Goal: Navigation & Orientation: Find specific page/section

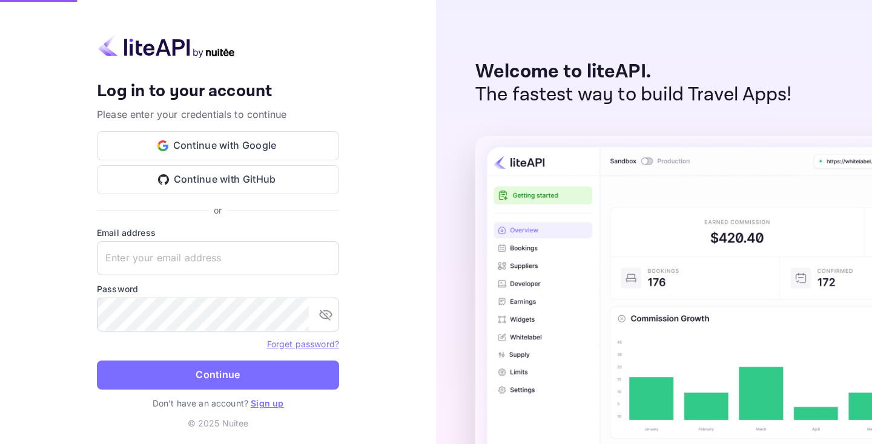
click at [283, 147] on button "Continue with Google" at bounding box center [218, 145] width 242 height 29
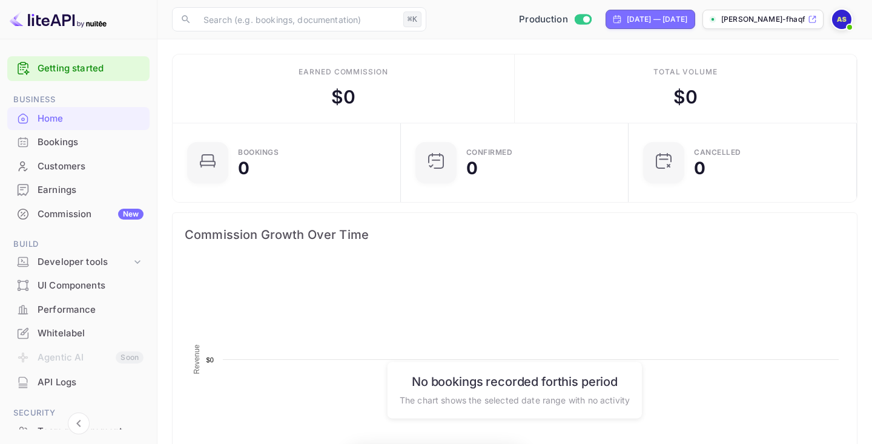
click at [55, 147] on div "Bookings" at bounding box center [91, 143] width 106 height 14
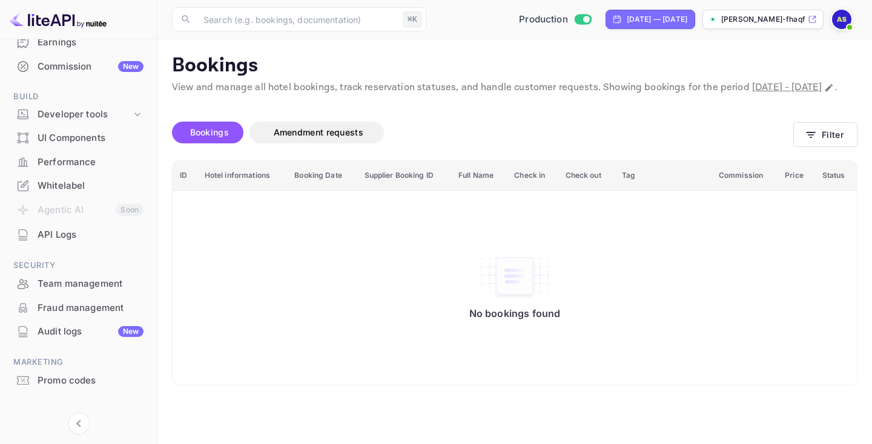
scroll to position [163, 0]
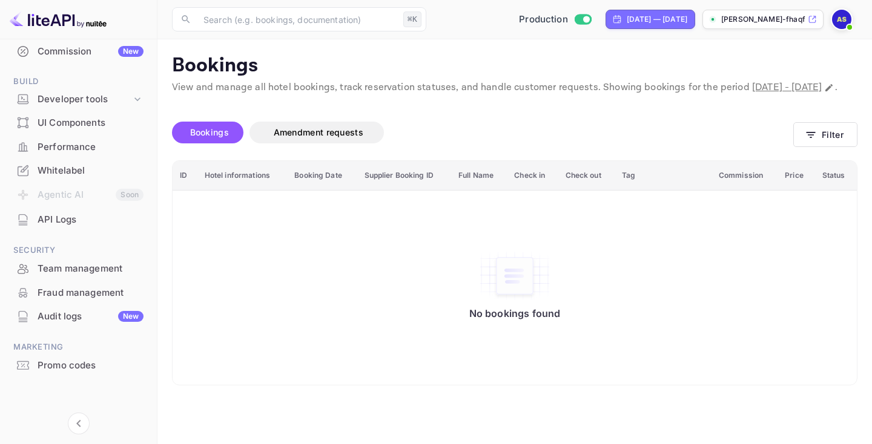
click at [80, 325] on div "Audit logs New" at bounding box center [78, 317] width 142 height 24
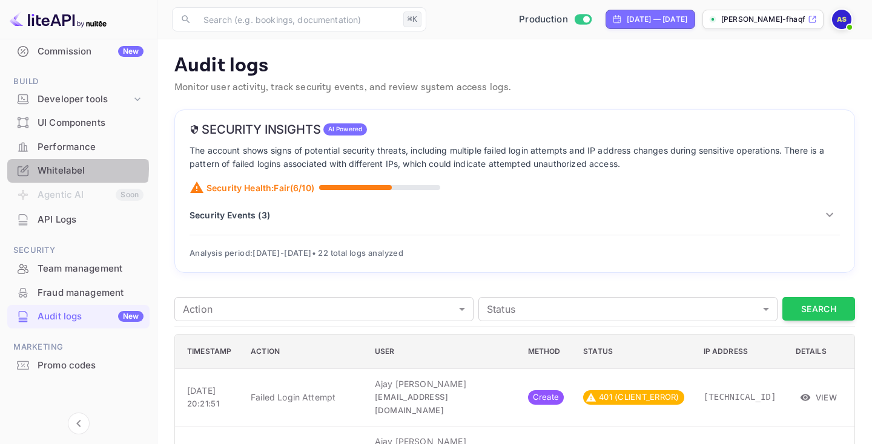
click at [62, 169] on div "Whitelabel" at bounding box center [91, 171] width 106 height 14
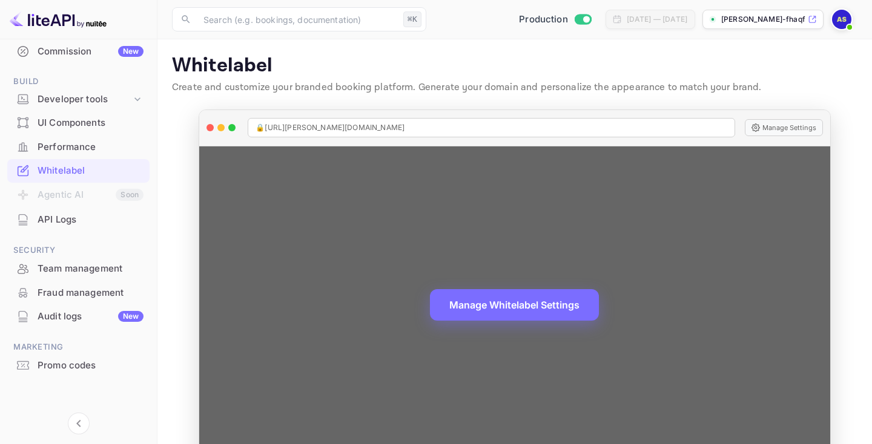
scroll to position [35, 0]
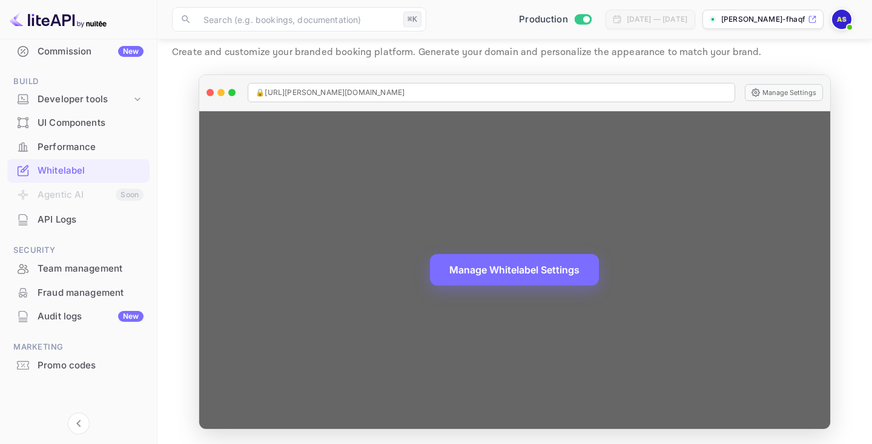
click at [500, 307] on div "Manage Whitelabel Settings" at bounding box center [514, 270] width 630 height 318
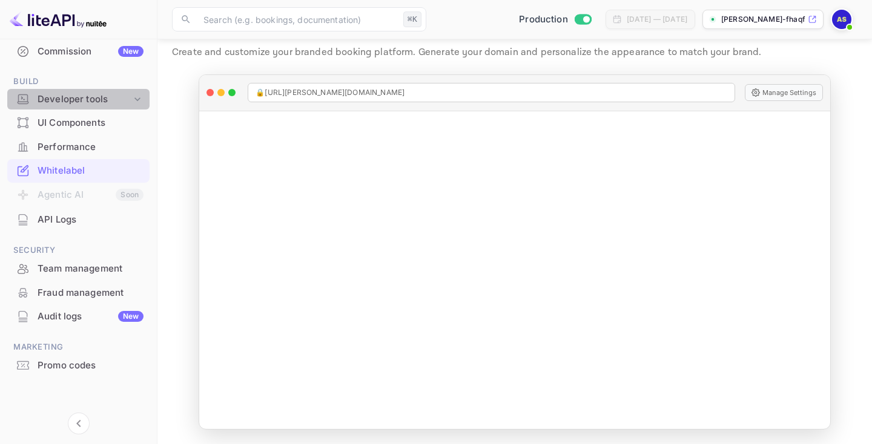
click at [131, 99] on icon at bounding box center [137, 99] width 12 height 12
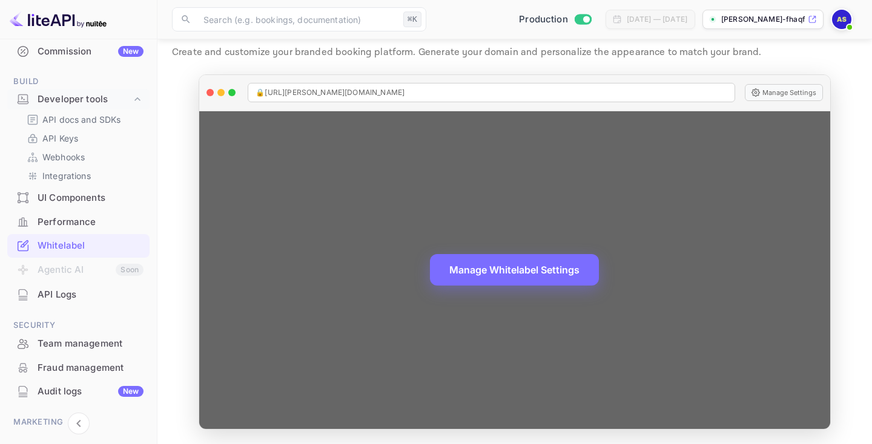
click at [388, 90] on div "🔒 [URL][PERSON_NAME][DOMAIN_NAME]" at bounding box center [491, 92] width 487 height 19
click at [346, 91] on span "🔒 [URL][PERSON_NAME][DOMAIN_NAME]" at bounding box center [330, 92] width 149 height 11
click at [788, 96] on button "Manage Settings" at bounding box center [784, 92] width 78 height 17
